Goal: Find specific page/section: Find specific page/section

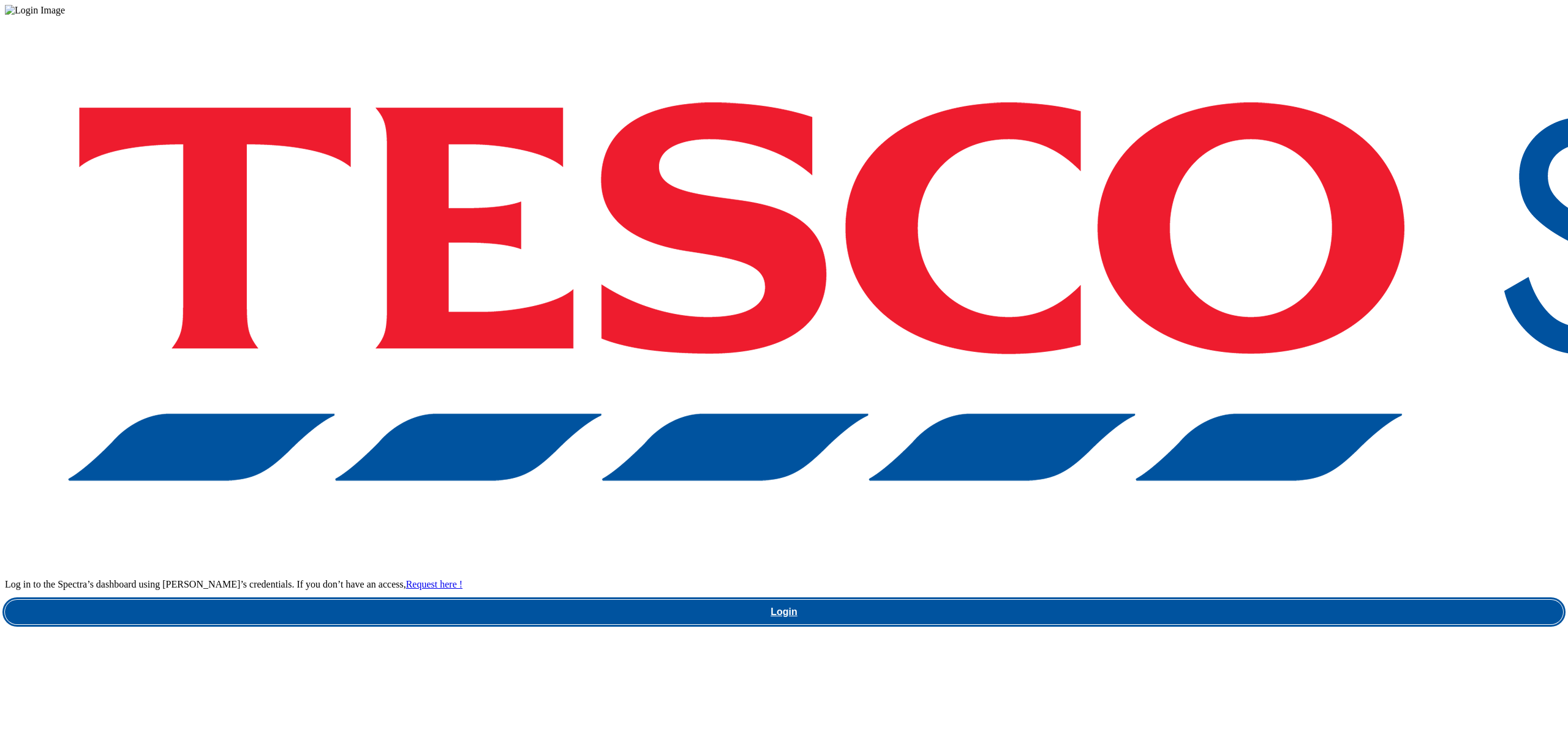
click at [1255, 600] on link "Login" at bounding box center [784, 612] width 1558 height 25
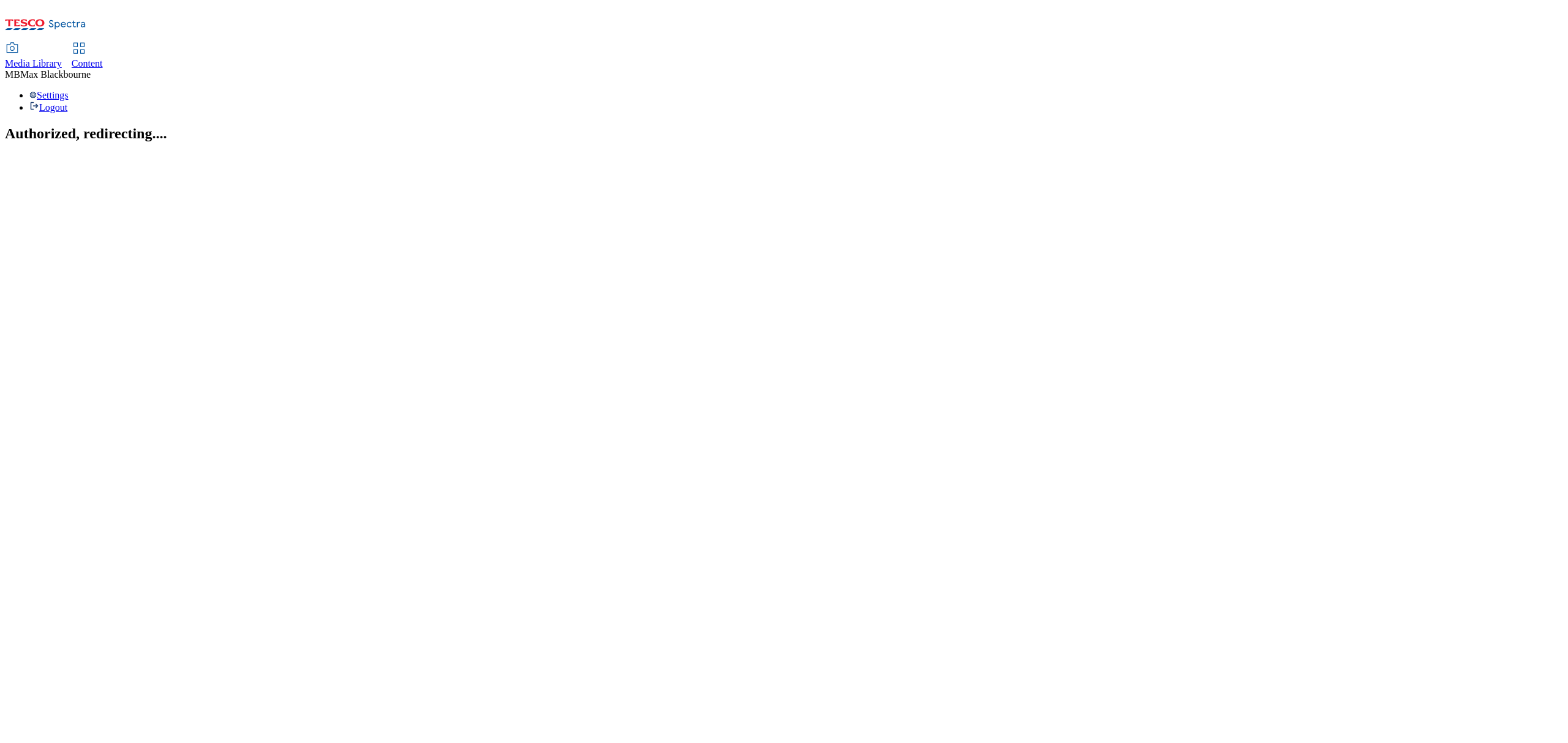
click at [300, 126] on section "Authorized, redirecting...." at bounding box center [784, 134] width 1558 height 16
click at [270, 126] on section "Authorized, redirecting...." at bounding box center [784, 134] width 1558 height 16
click at [103, 58] on span "Content" at bounding box center [87, 63] width 31 height 10
